Goal: Transaction & Acquisition: Purchase product/service

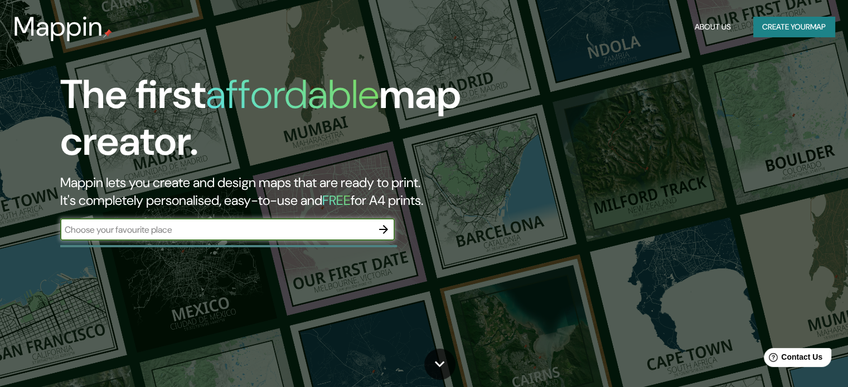
click at [191, 227] on input "text" at bounding box center [216, 229] width 312 height 13
type input "[GEOGRAPHIC_DATA][PERSON_NAME]"
click at [390, 231] on icon "button" at bounding box center [383, 229] width 13 height 13
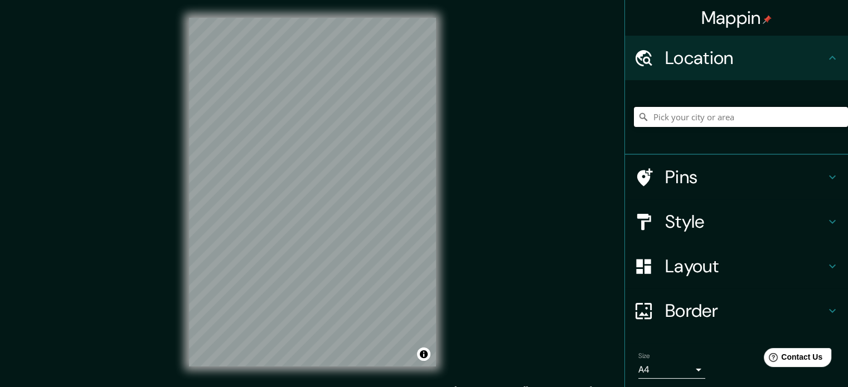
click at [709, 118] on input "Pick your city or area" at bounding box center [741, 117] width 214 height 20
click at [666, 116] on input "[GEOGRAPHIC_DATA], [GEOGRAPHIC_DATA], [GEOGRAPHIC_DATA]" at bounding box center [741, 117] width 214 height 20
type input "c"
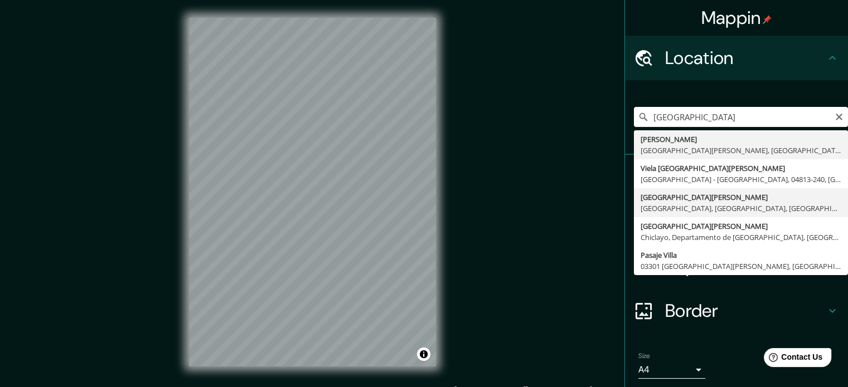
type input "[GEOGRAPHIC_DATA][PERSON_NAME], [GEOGRAPHIC_DATA], [GEOGRAPHIC_DATA], [GEOGRAPH…"
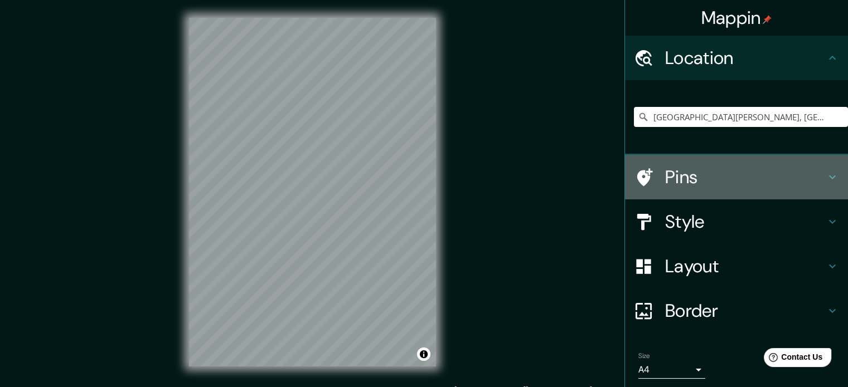
click at [697, 177] on h4 "Pins" at bounding box center [745, 177] width 160 height 22
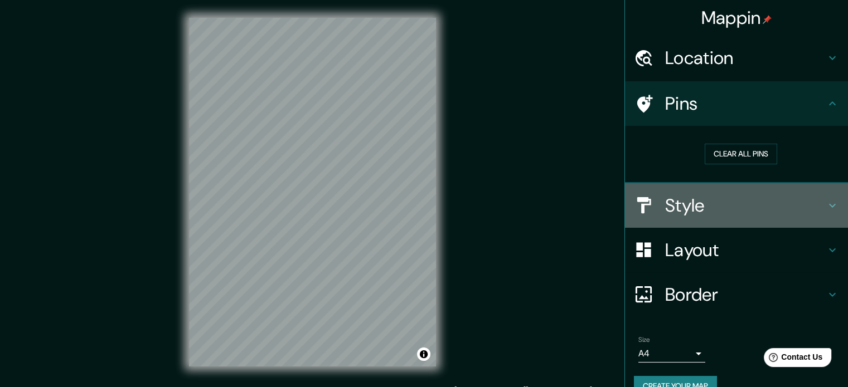
click at [687, 200] on h4 "Style" at bounding box center [745, 205] width 160 height 22
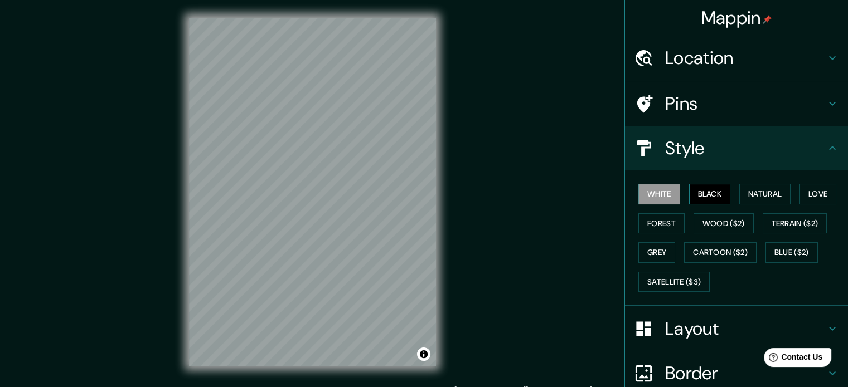
click at [694, 198] on button "Black" at bounding box center [710, 194] width 42 height 21
click at [757, 189] on button "Natural" at bounding box center [764, 194] width 51 height 21
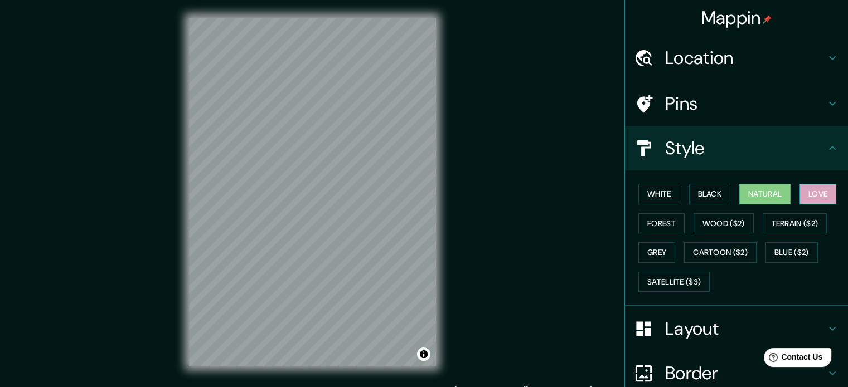
click at [802, 191] on button "Love" at bounding box center [817, 194] width 37 height 21
click at [649, 223] on button "Forest" at bounding box center [661, 223] width 46 height 21
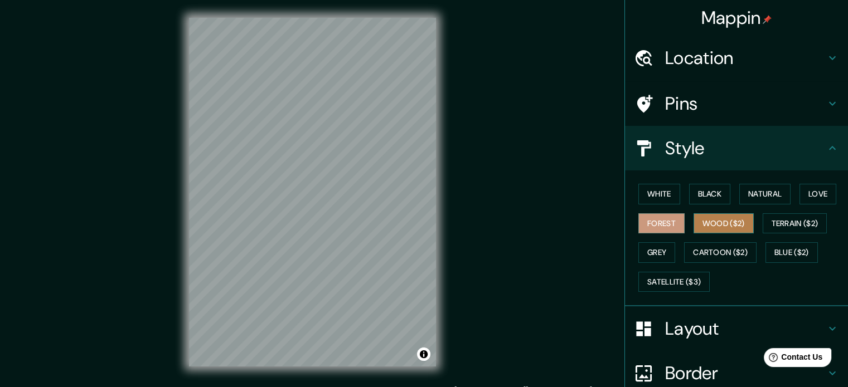
click at [708, 227] on button "Wood ($2)" at bounding box center [723, 223] width 60 height 21
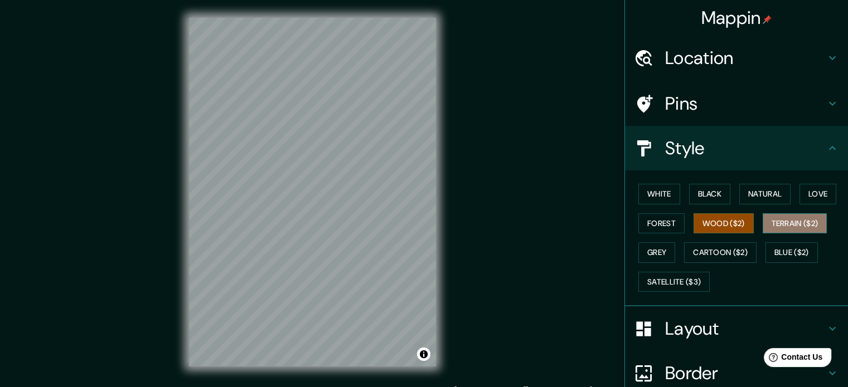
click at [778, 227] on button "Terrain ($2)" at bounding box center [794, 223] width 65 height 21
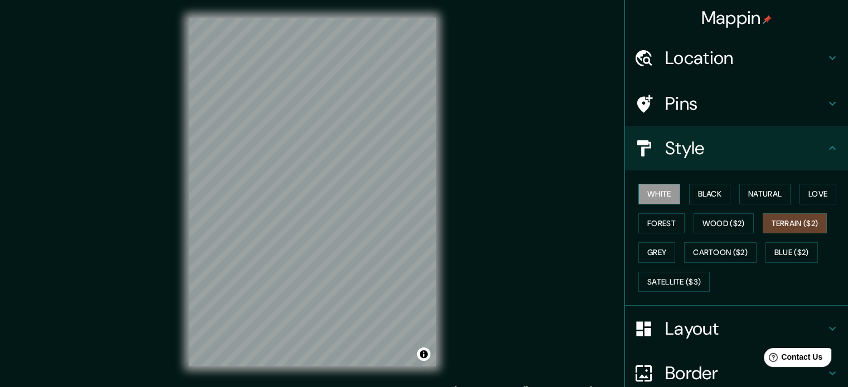
click at [642, 189] on button "White" at bounding box center [659, 194] width 42 height 21
click at [651, 254] on button "Grey" at bounding box center [656, 252] width 37 height 21
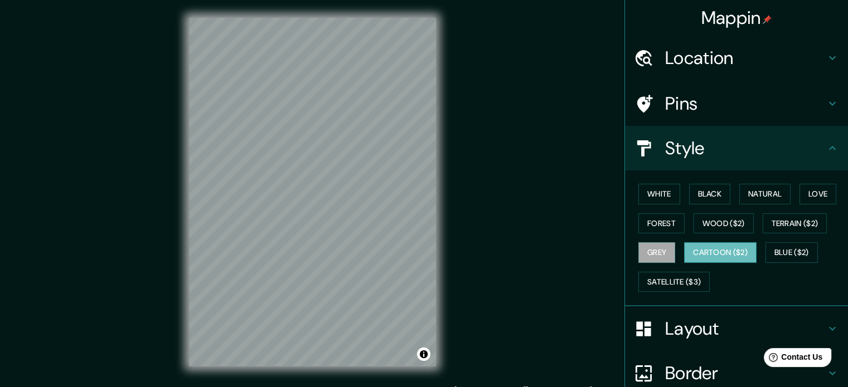
click at [717, 253] on button "Cartoon ($2)" at bounding box center [720, 252] width 72 height 21
click at [791, 251] on button "Blue ($2)" at bounding box center [791, 252] width 52 height 21
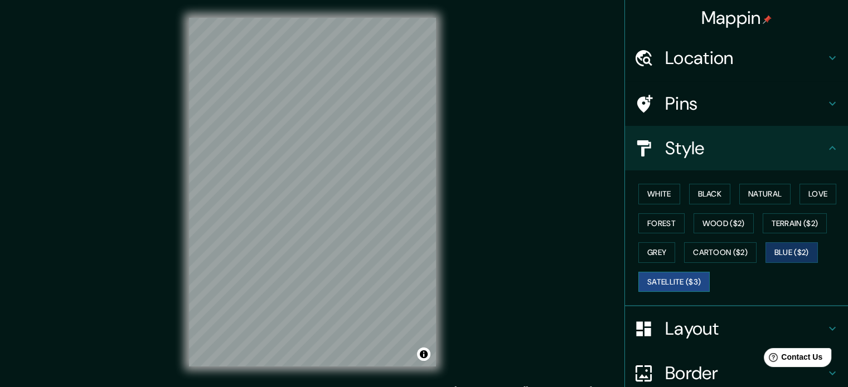
click at [680, 278] on button "Satellite ($3)" at bounding box center [673, 282] width 71 height 21
click at [655, 186] on button "White" at bounding box center [659, 194] width 42 height 21
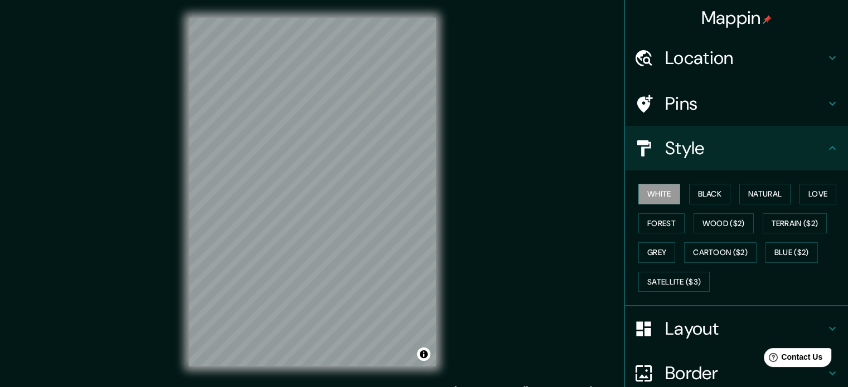
click at [685, 318] on h4 "Layout" at bounding box center [745, 329] width 160 height 22
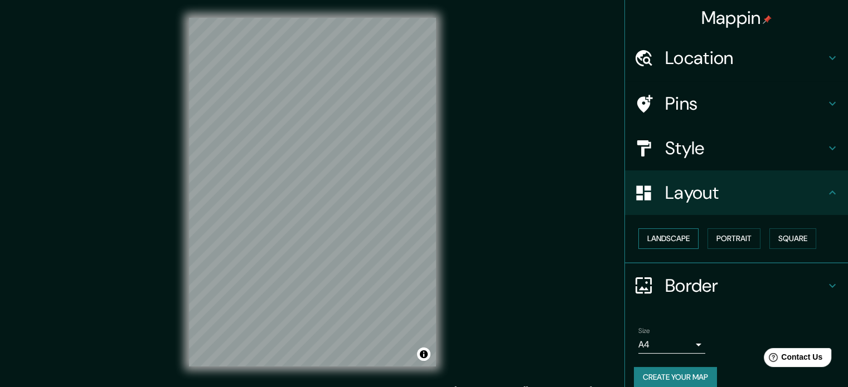
click at [670, 239] on button "Landscape" at bounding box center [668, 238] width 60 height 21
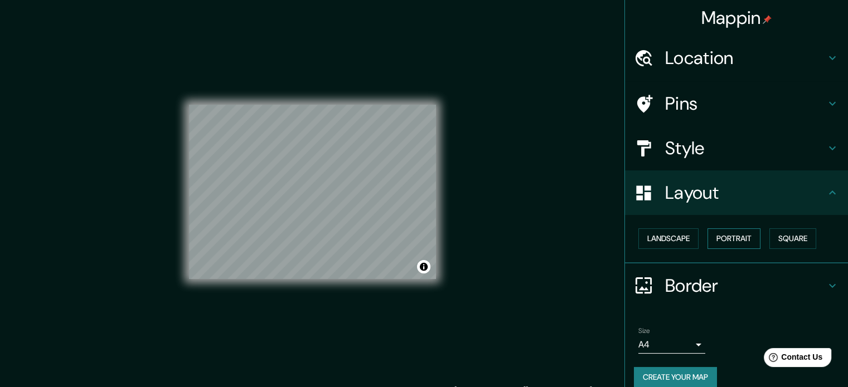
click at [734, 238] on button "Portrait" at bounding box center [733, 238] width 53 height 21
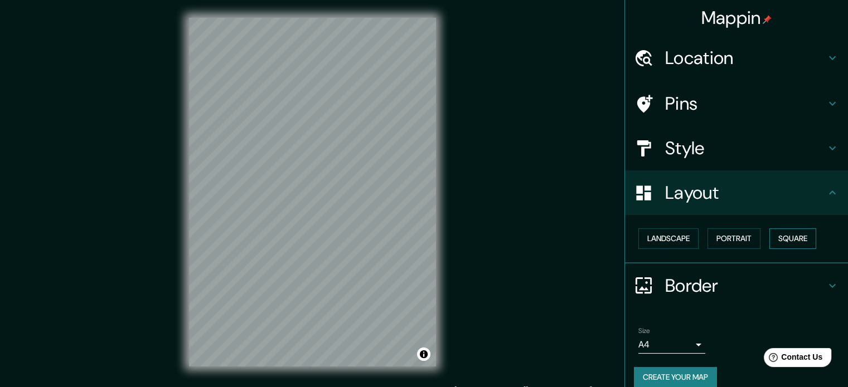
click at [783, 237] on button "Square" at bounding box center [792, 238] width 47 height 21
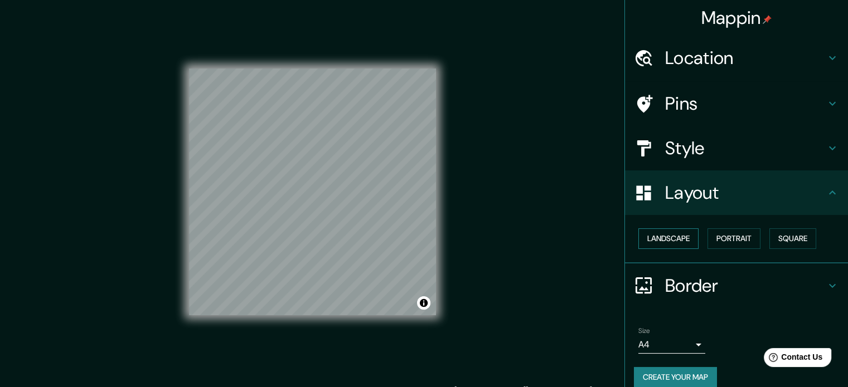
click at [670, 243] on button "Landscape" at bounding box center [668, 238] width 60 height 21
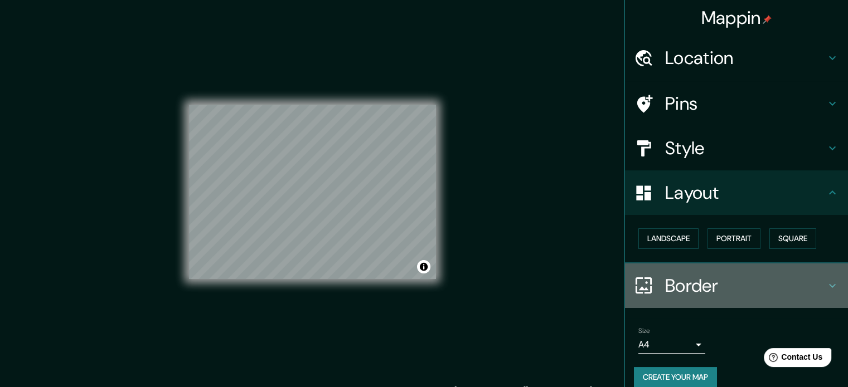
click at [684, 279] on h4 "Border" at bounding box center [745, 286] width 160 height 22
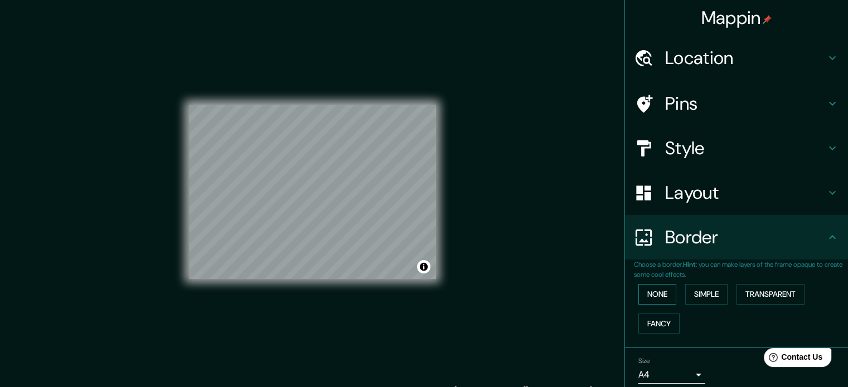
click at [655, 299] on button "None" at bounding box center [657, 294] width 38 height 21
click at [690, 295] on button "Simple" at bounding box center [706, 294] width 42 height 21
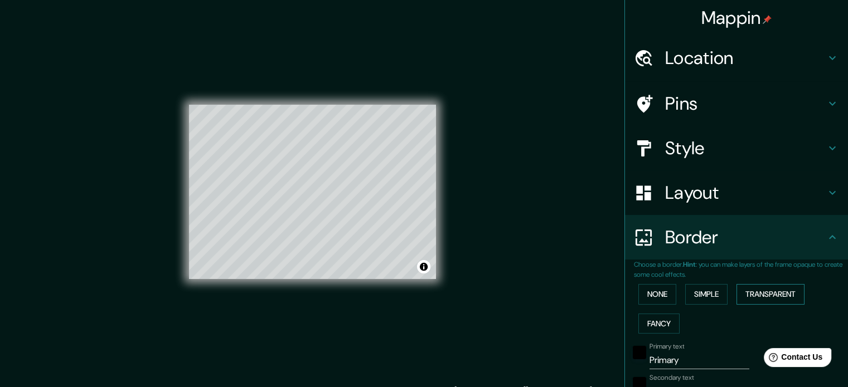
click at [761, 288] on button "Transparent" at bounding box center [770, 294] width 68 height 21
click at [661, 320] on button "Fancy" at bounding box center [658, 324] width 41 height 21
click at [656, 287] on button "None" at bounding box center [657, 294] width 38 height 21
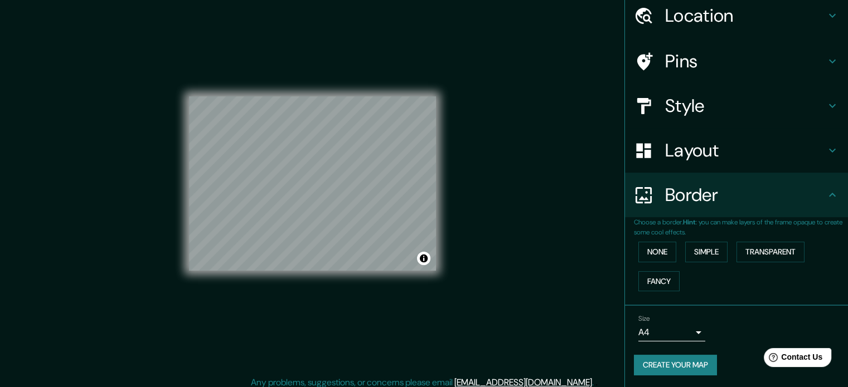
scroll to position [14, 0]
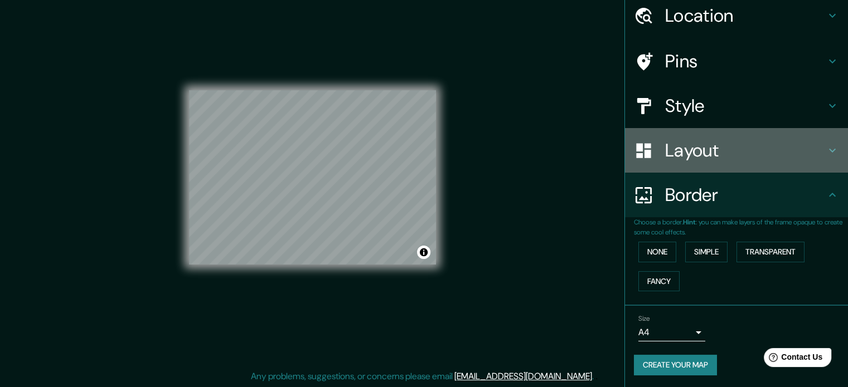
click at [716, 158] on h4 "Layout" at bounding box center [745, 150] width 160 height 22
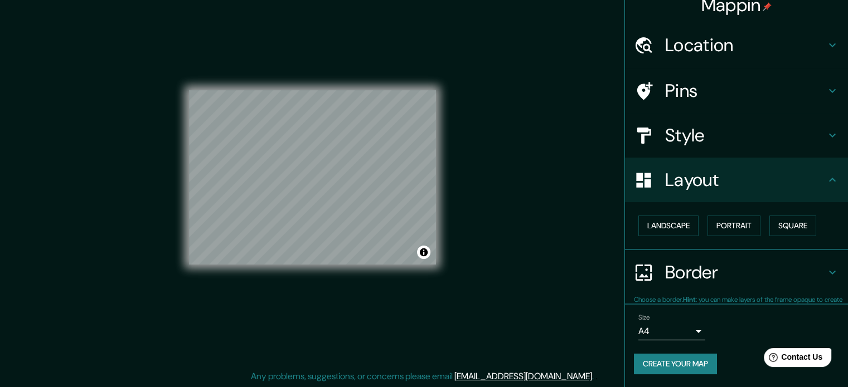
scroll to position [12, 0]
click at [729, 223] on button "Portrait" at bounding box center [733, 226] width 53 height 21
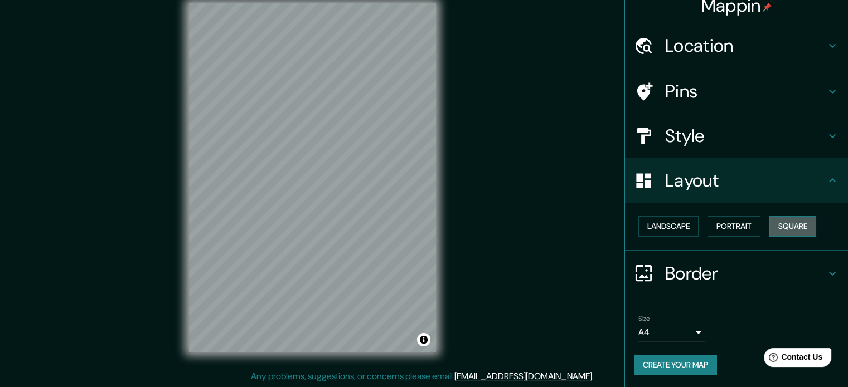
click at [782, 226] on button "Square" at bounding box center [792, 226] width 47 height 21
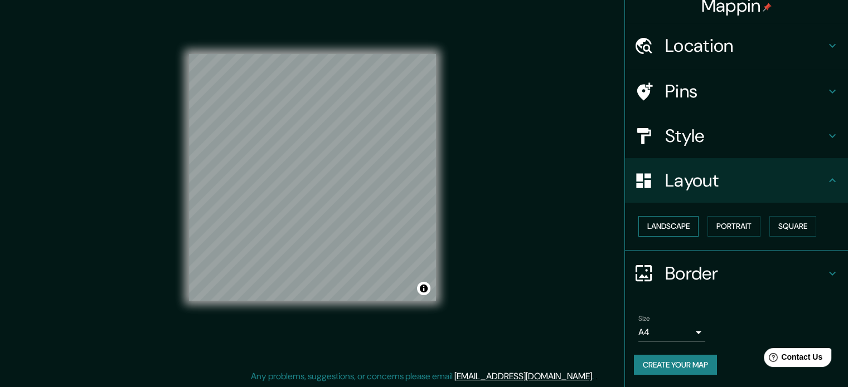
click at [675, 225] on button "Landscape" at bounding box center [668, 226] width 60 height 21
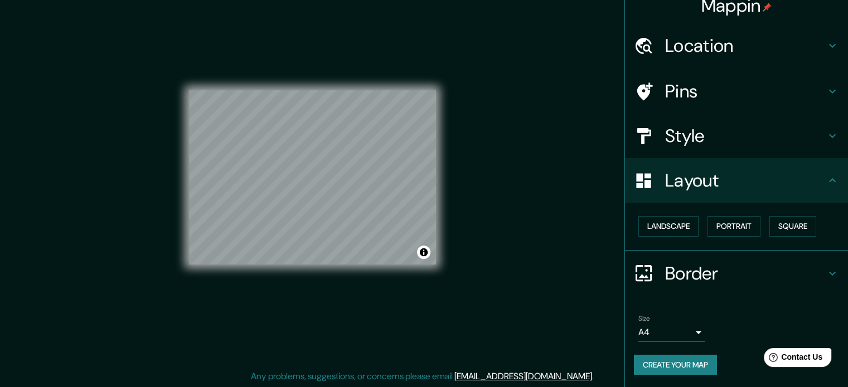
click at [758, 223] on div "Landscape [GEOGRAPHIC_DATA]" at bounding box center [741, 227] width 214 height 30
click at [739, 223] on button "Portrait" at bounding box center [733, 226] width 53 height 21
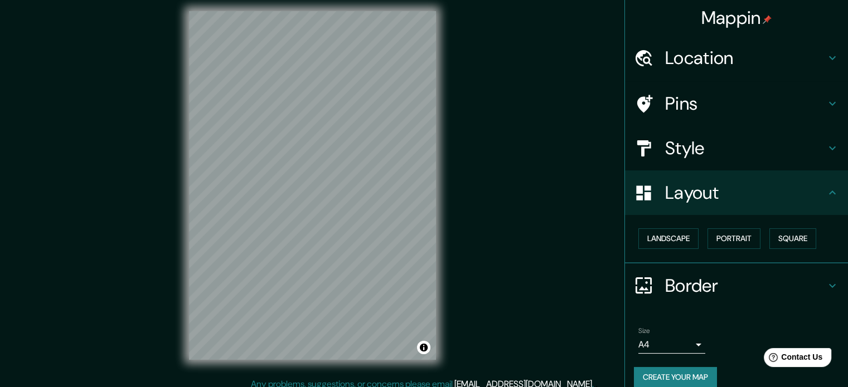
scroll to position [0, 0]
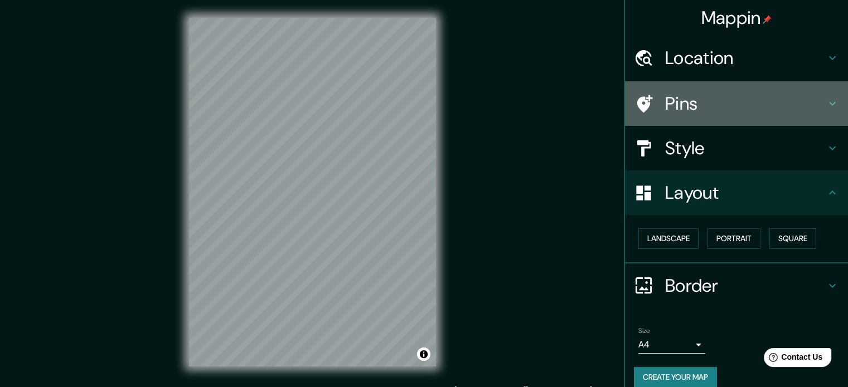
click at [694, 109] on h4 "Pins" at bounding box center [745, 104] width 160 height 22
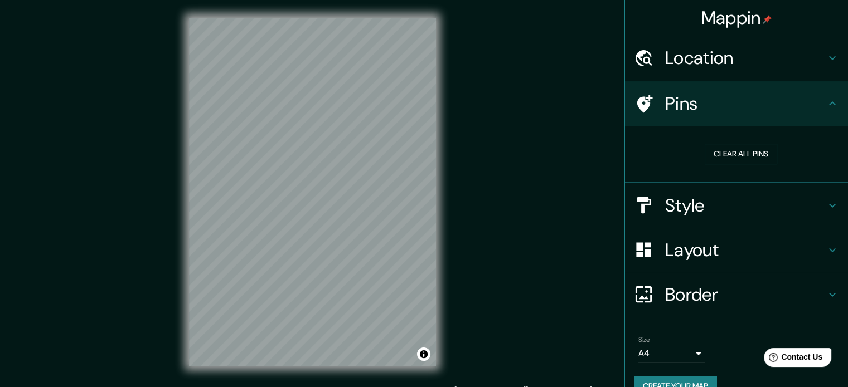
click at [731, 154] on button "Clear all pins" at bounding box center [740, 154] width 72 height 21
click at [721, 144] on button "Clear all pins" at bounding box center [740, 154] width 72 height 21
click at [721, 149] on button "Clear all pins" at bounding box center [740, 154] width 72 height 21
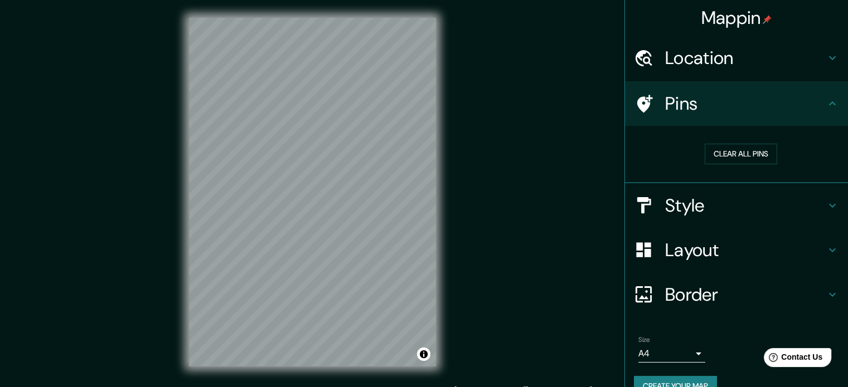
click at [179, 239] on div "© Mapbox © OpenStreetMap Improve this map" at bounding box center [312, 192] width 283 height 385
click at [695, 207] on h4 "Style" at bounding box center [745, 205] width 160 height 22
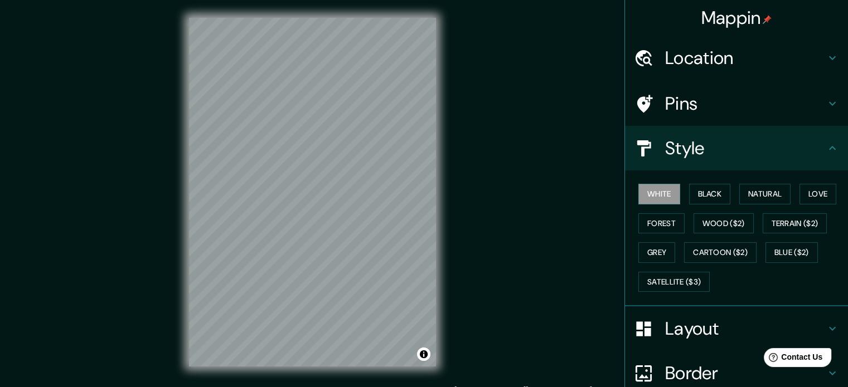
click at [672, 318] on h4 "Layout" at bounding box center [745, 329] width 160 height 22
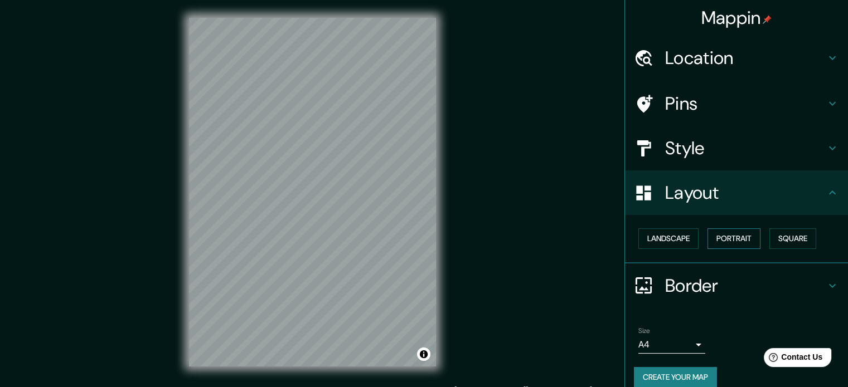
click at [707, 242] on button "Portrait" at bounding box center [733, 238] width 53 height 21
click at [669, 235] on button "Landscape" at bounding box center [668, 238] width 60 height 21
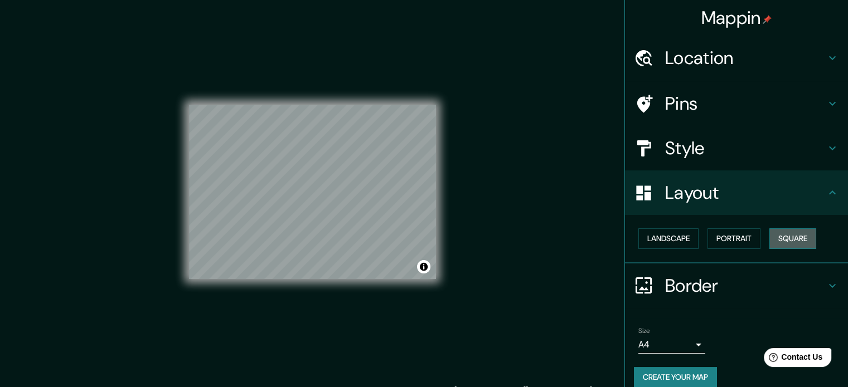
click at [780, 244] on button "Square" at bounding box center [792, 238] width 47 height 21
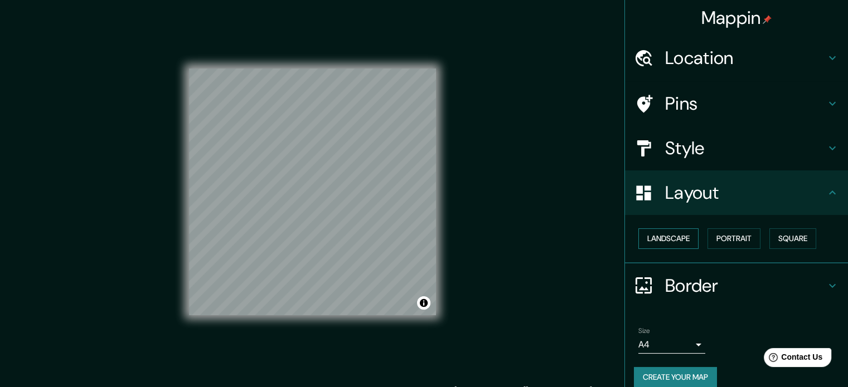
click at [660, 239] on button "Landscape" at bounding box center [668, 238] width 60 height 21
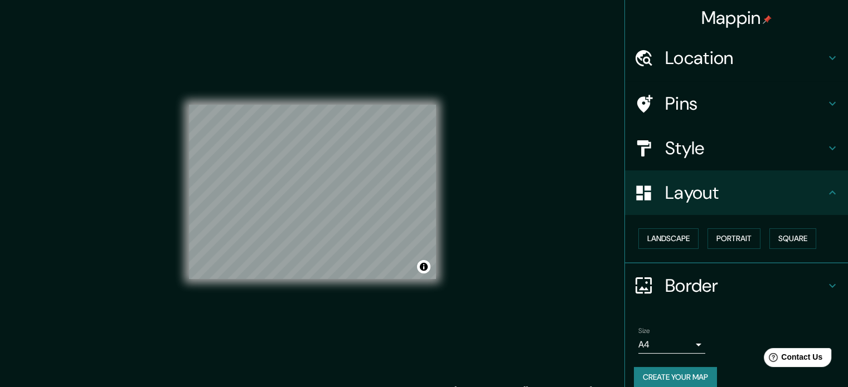
click at [694, 146] on h4 "Style" at bounding box center [745, 148] width 160 height 22
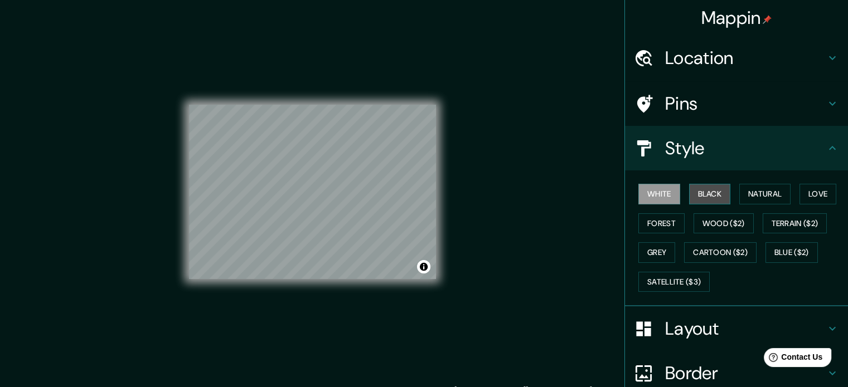
click at [691, 196] on button "Black" at bounding box center [710, 194] width 42 height 21
click at [642, 192] on button "White" at bounding box center [659, 194] width 42 height 21
click at [763, 188] on button "Natural" at bounding box center [764, 194] width 51 height 21
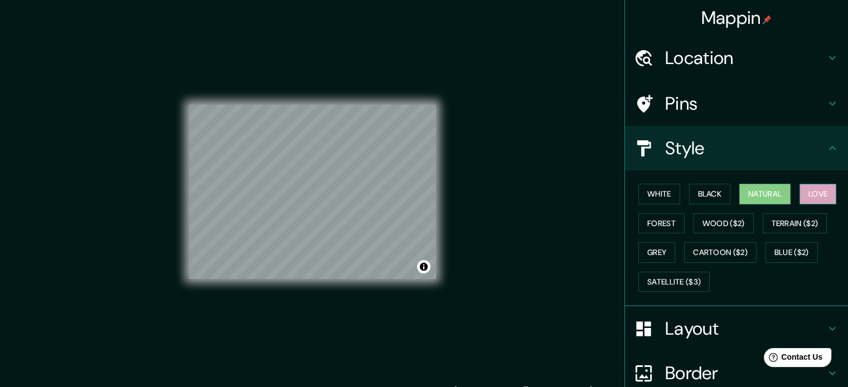
click at [814, 186] on button "Love" at bounding box center [817, 194] width 37 height 21
click at [665, 216] on button "Forest" at bounding box center [661, 223] width 46 height 21
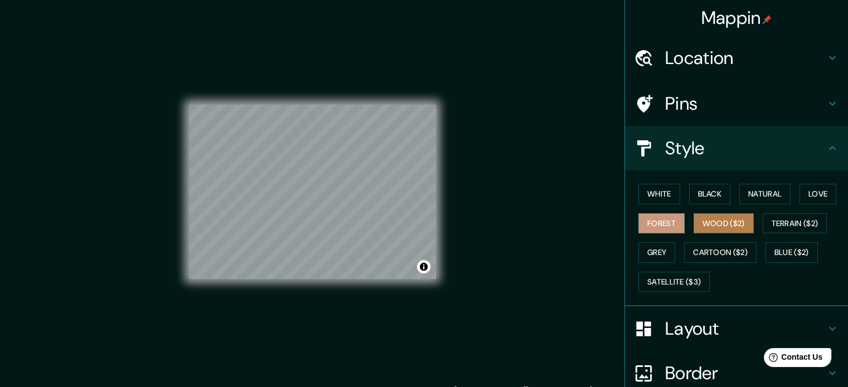
click at [730, 217] on button "Wood ($2)" at bounding box center [723, 223] width 60 height 21
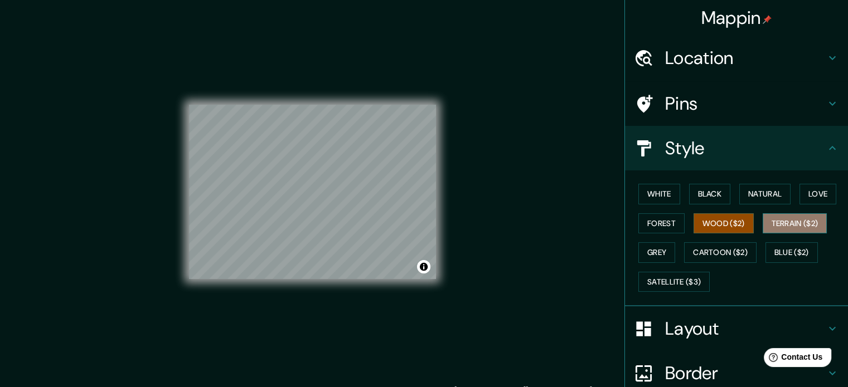
click at [799, 225] on button "Terrain ($2)" at bounding box center [794, 223] width 65 height 21
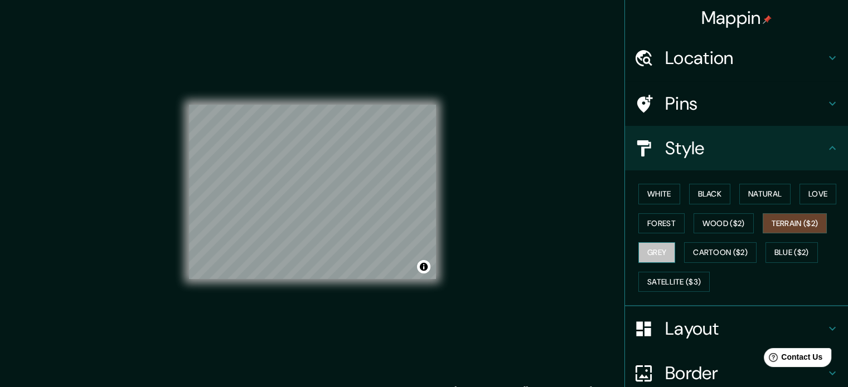
click at [652, 255] on button "Grey" at bounding box center [656, 252] width 37 height 21
click at [638, 187] on button "White" at bounding box center [659, 194] width 42 height 21
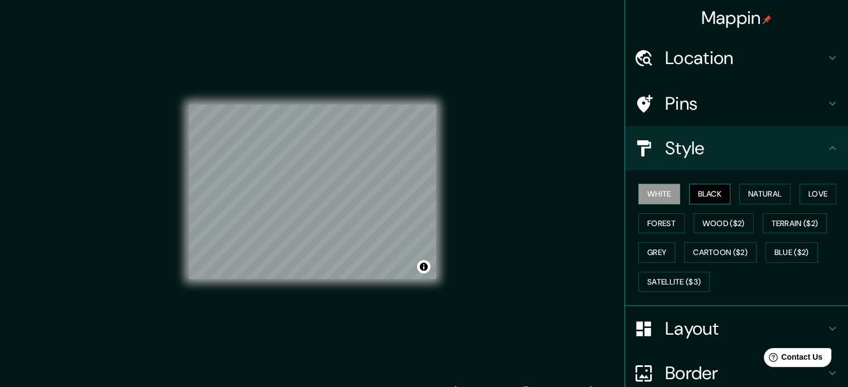
click at [700, 192] on button "Black" at bounding box center [710, 194] width 42 height 21
click at [757, 199] on button "Natural" at bounding box center [764, 194] width 51 height 21
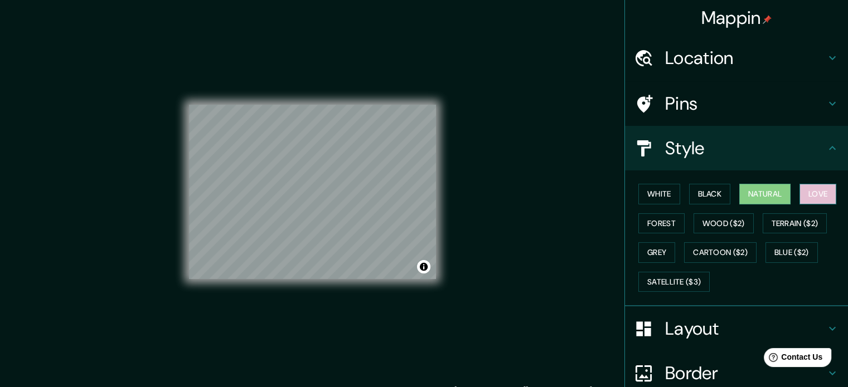
click at [805, 196] on button "Love" at bounding box center [817, 194] width 37 height 21
click at [666, 224] on button "Forest" at bounding box center [661, 223] width 46 height 21
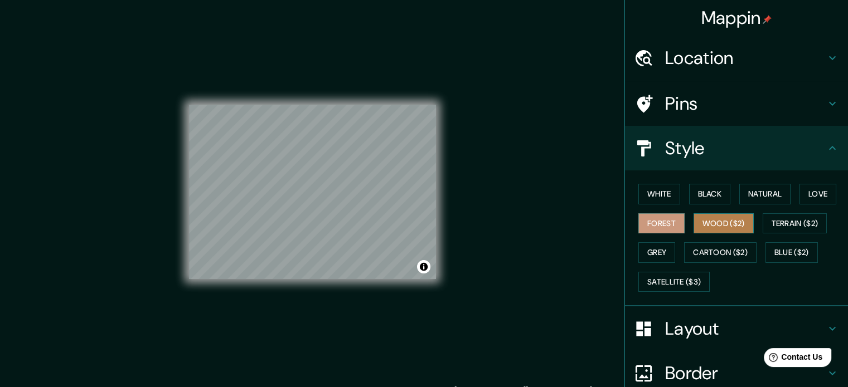
click at [717, 227] on button "Wood ($2)" at bounding box center [723, 223] width 60 height 21
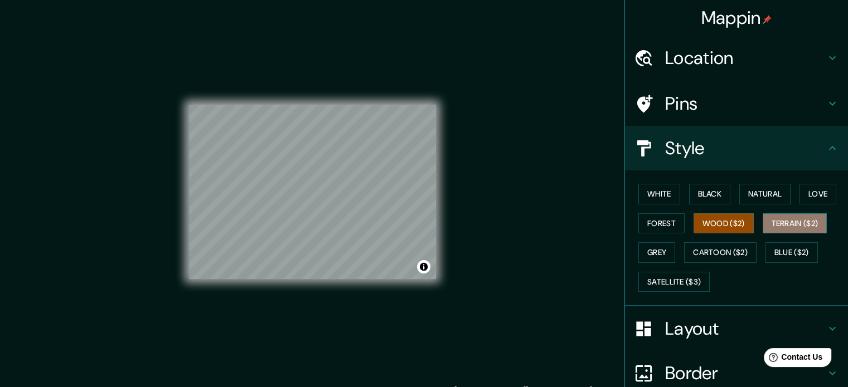
click at [798, 222] on button "Terrain ($2)" at bounding box center [794, 223] width 65 height 21
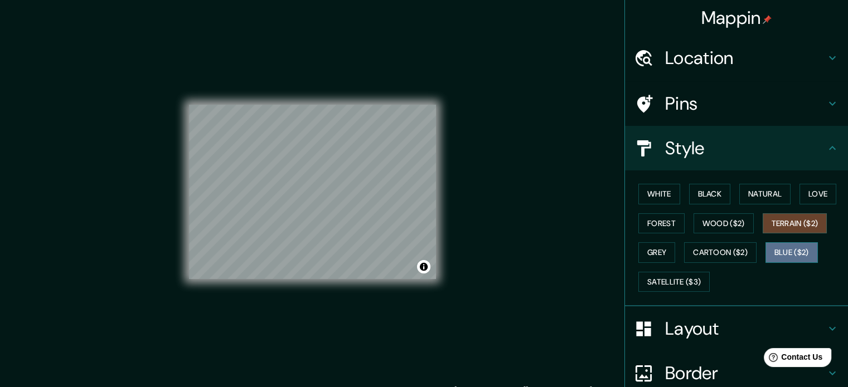
click at [796, 251] on button "Blue ($2)" at bounding box center [791, 252] width 52 height 21
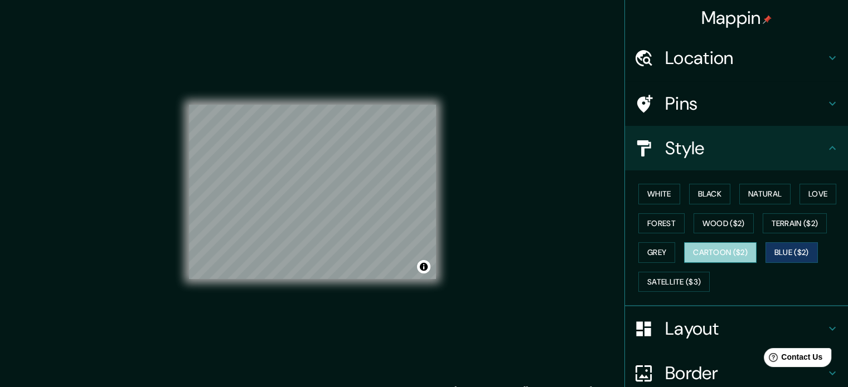
click at [733, 254] on button "Cartoon ($2)" at bounding box center [720, 252] width 72 height 21
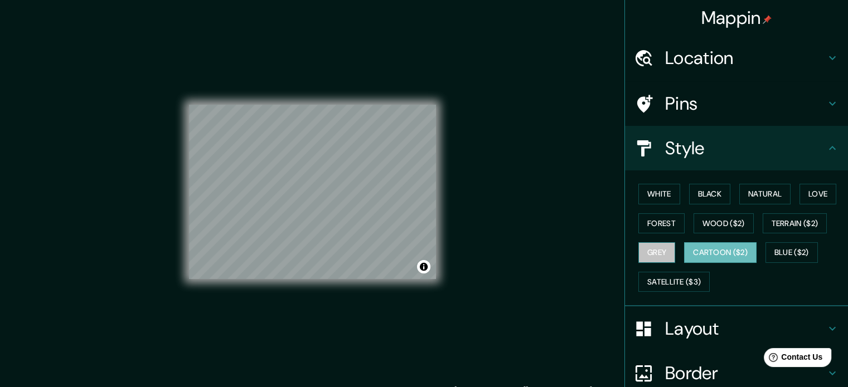
click at [643, 251] on button "Grey" at bounding box center [656, 252] width 37 height 21
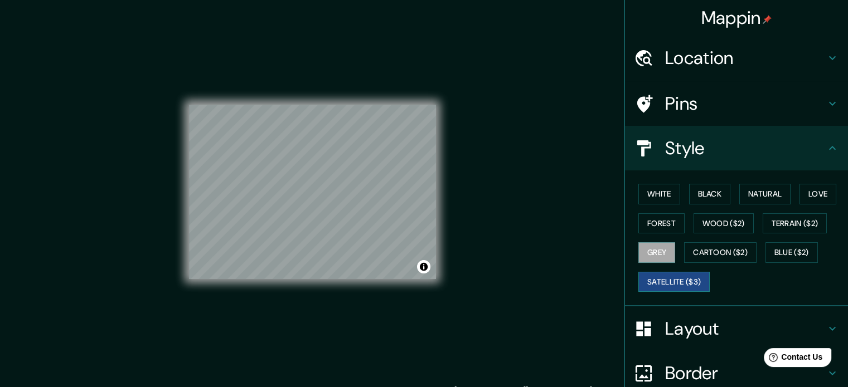
click at [650, 272] on button "Satellite ($3)" at bounding box center [673, 282] width 71 height 21
click at [648, 189] on button "White" at bounding box center [659, 194] width 42 height 21
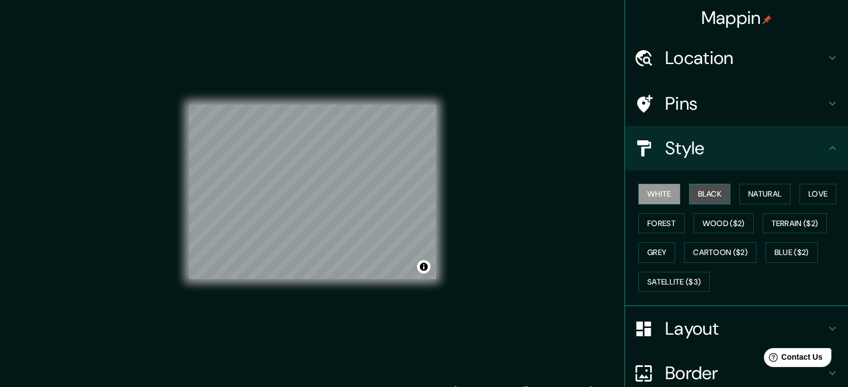
click at [711, 190] on button "Black" at bounding box center [710, 194] width 42 height 21
click at [651, 249] on button "Grey" at bounding box center [656, 252] width 37 height 21
